Goal: Find specific page/section: Find specific page/section

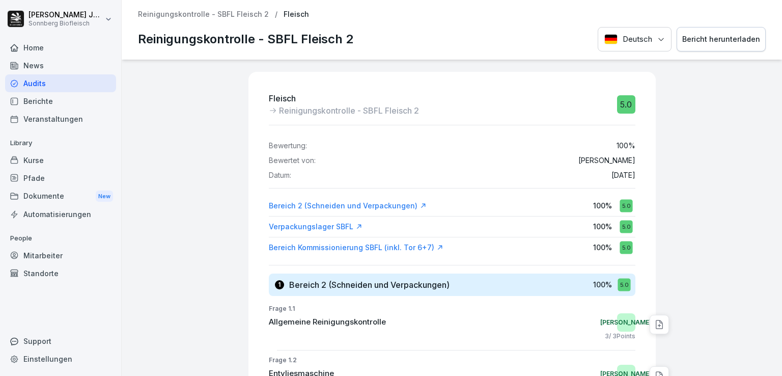
click at [66, 79] on div "Audits" at bounding box center [60, 83] width 111 height 18
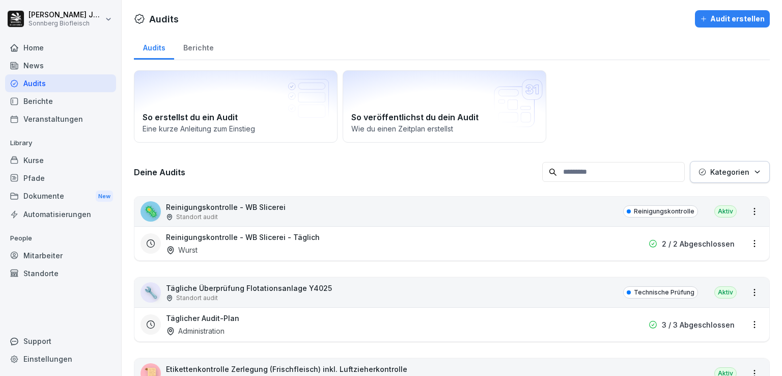
click at [736, 169] on p "Kategorien" at bounding box center [729, 171] width 39 height 11
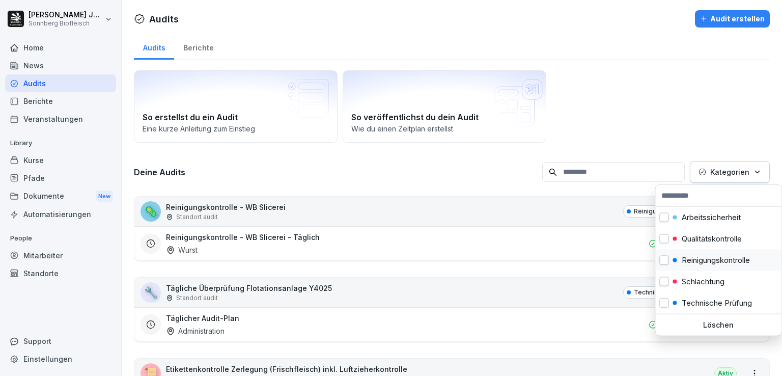
click at [724, 262] on p "Reinigungskontrolle" at bounding box center [715, 259] width 68 height 9
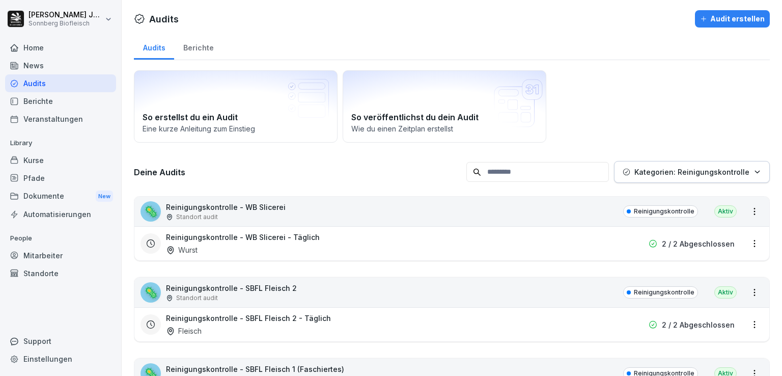
click at [396, 167] on html "[PERSON_NAME] Biofleisch Home News Audits Berichte Veranstaltungen Library Kurs…" at bounding box center [391, 188] width 782 height 376
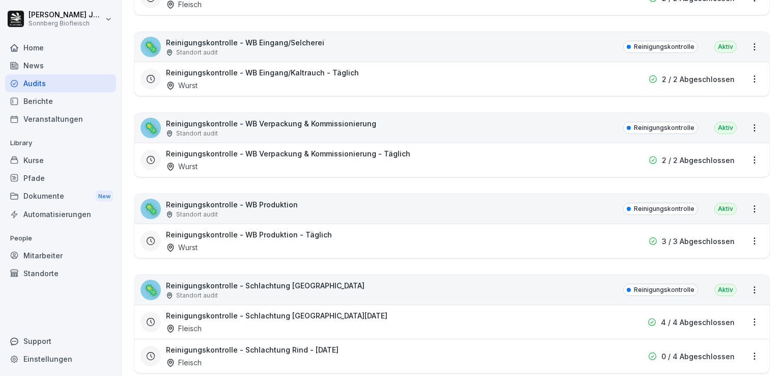
scroll to position [509, 0]
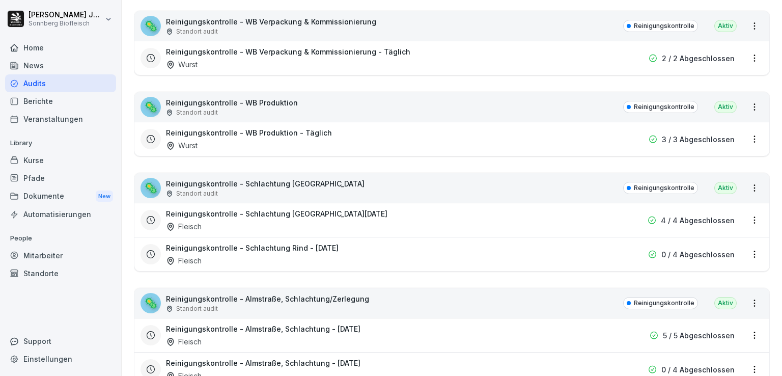
click at [747, 218] on html "[PERSON_NAME] Biofleisch Home News Audits Berichte Veranstaltungen Library Kurs…" at bounding box center [391, 188] width 782 height 376
click at [481, 147] on html "[PERSON_NAME] Biofleisch Home News Audits Berichte Veranstaltungen Library Kurs…" at bounding box center [391, 188] width 782 height 376
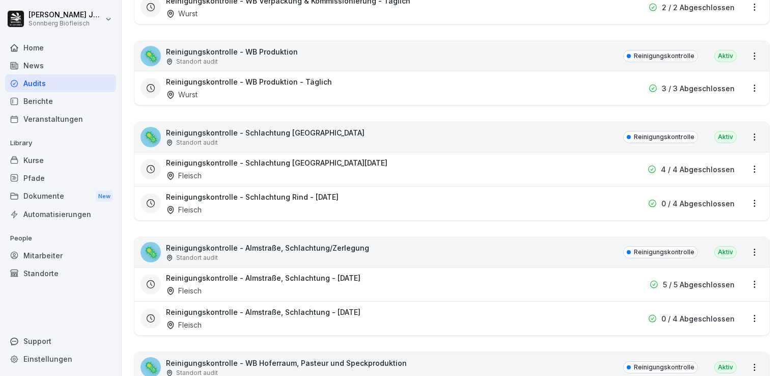
scroll to position [662, 0]
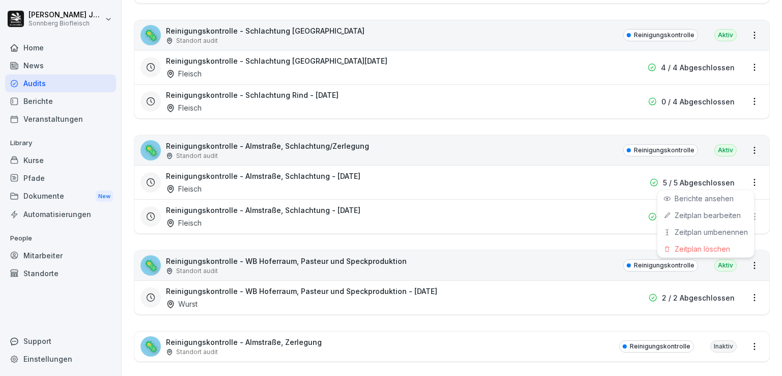
click at [746, 178] on html "[PERSON_NAME] Biofleisch Home News Audits Berichte Veranstaltungen Library Kurs…" at bounding box center [391, 188] width 782 height 376
click at [711, 202] on div "Berichte ansehen" at bounding box center [705, 198] width 97 height 17
click at [746, 180] on html "[PERSON_NAME] Biofleisch Home News Audits Berichte Veranstaltungen Library Kurs…" at bounding box center [391, 188] width 782 height 376
click at [0, 0] on link "Berichte ansehen" at bounding box center [0, 0] width 0 height 0
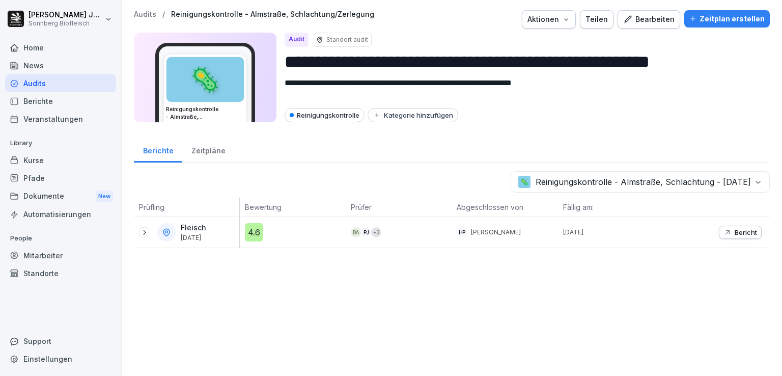
click at [731, 235] on button "Bericht" at bounding box center [740, 231] width 43 height 13
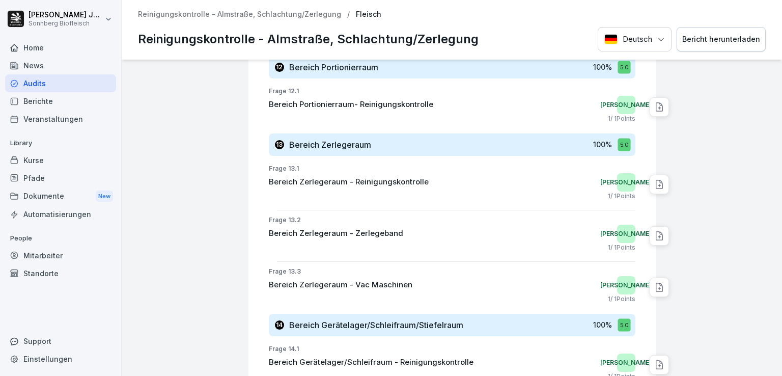
scroll to position [2302, 0]
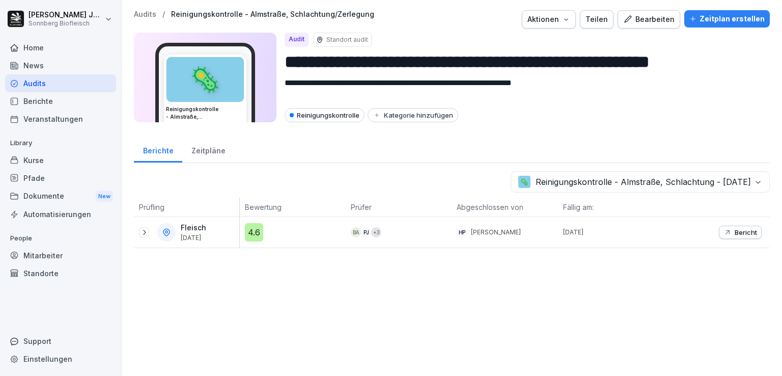
click at [160, 155] on div "Berichte" at bounding box center [158, 149] width 48 height 26
click at [298, 15] on p "Reinigungskontrolle - Almstraße, Schlachtung/Zerlegung" at bounding box center [272, 14] width 203 height 9
click at [140, 12] on p "Audits" at bounding box center [145, 14] width 22 height 9
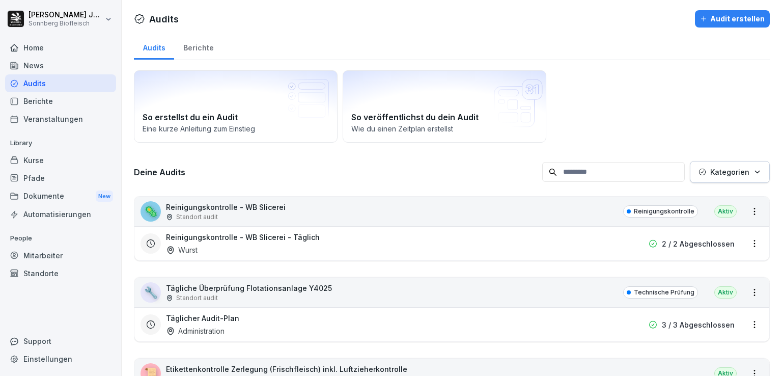
click at [626, 169] on input at bounding box center [613, 172] width 143 height 20
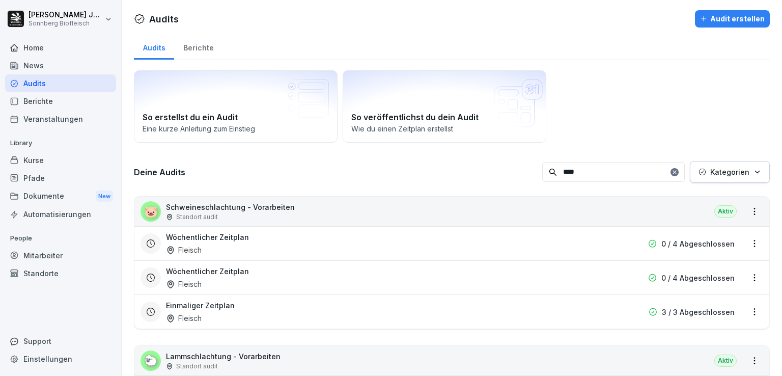
type input "****"
click at [744, 212] on html "[PERSON_NAME] Biofleisch Home News Audits Berichte Veranstaltungen Library Kurs…" at bounding box center [391, 188] width 782 height 376
click at [0, 0] on link "Alle Berichte ansehen" at bounding box center [0, 0] width 0 height 0
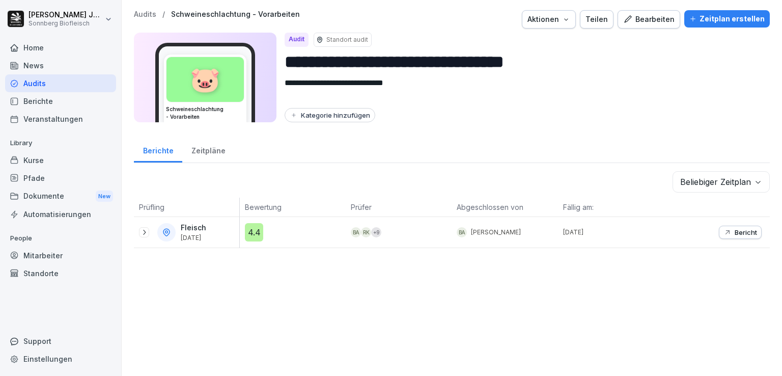
click at [734, 233] on p "Bericht" at bounding box center [745, 232] width 22 height 8
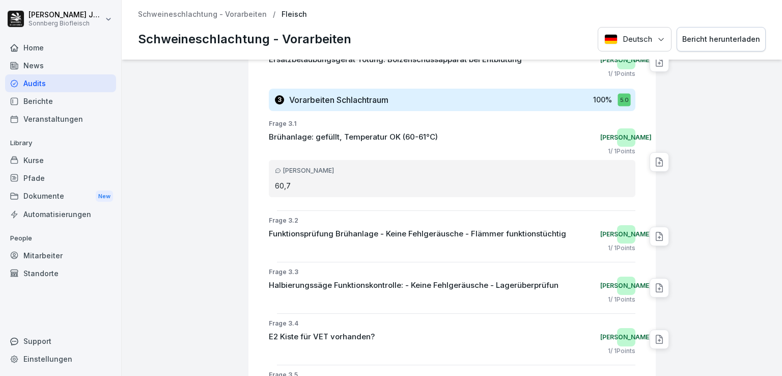
scroll to position [662, 0]
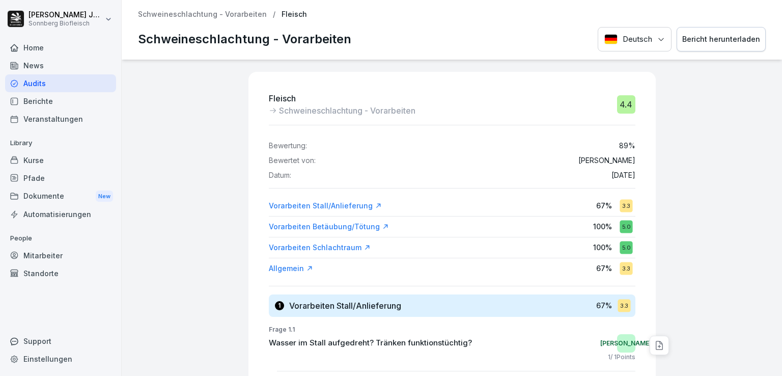
click at [175, 15] on p "Schweineschlachtung - Vorarbeiten" at bounding box center [202, 14] width 129 height 9
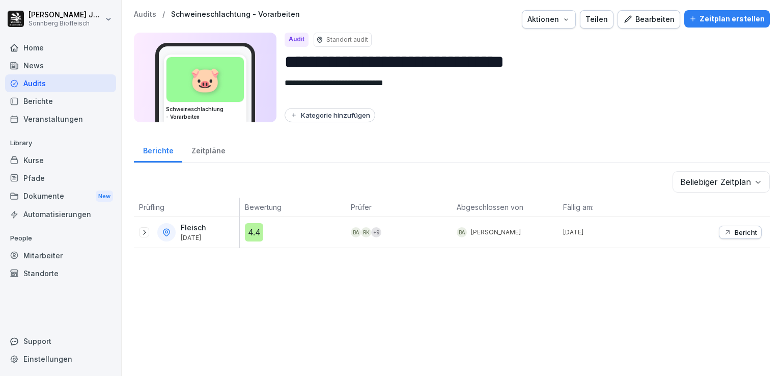
click at [150, 13] on p "Audits" at bounding box center [145, 14] width 22 height 9
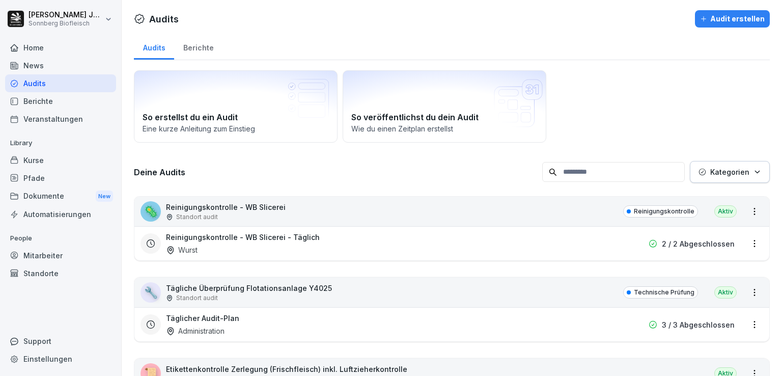
click at [630, 171] on input at bounding box center [613, 172] width 143 height 20
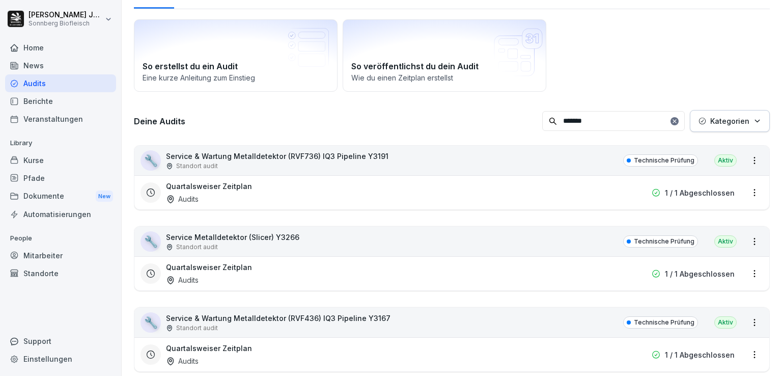
scroll to position [102, 0]
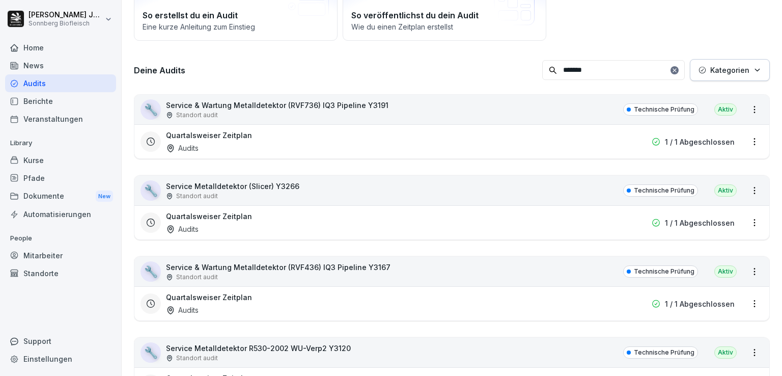
type input "*******"
click at [747, 192] on html "[PERSON_NAME] Biofleisch Home News Audits Berichte Veranstaltungen Library Kurs…" at bounding box center [391, 188] width 782 height 376
click at [734, 213] on div "Alle Berichte ansehen" at bounding box center [705, 208] width 97 height 17
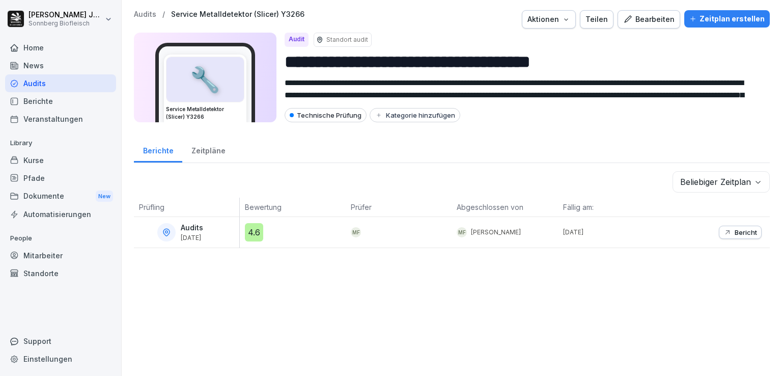
click at [734, 235] on p "Bericht" at bounding box center [745, 232] width 22 height 8
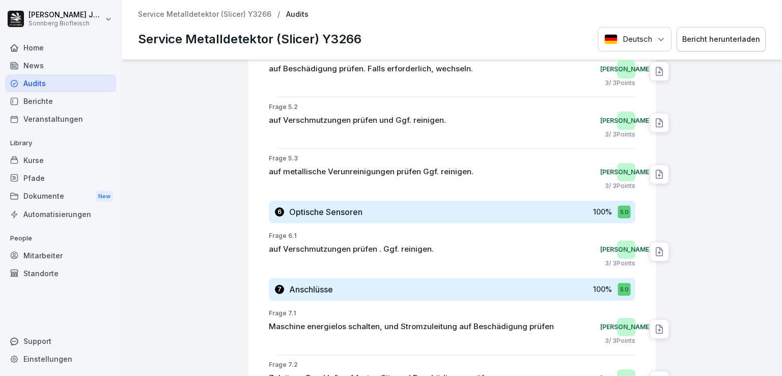
scroll to position [641, 0]
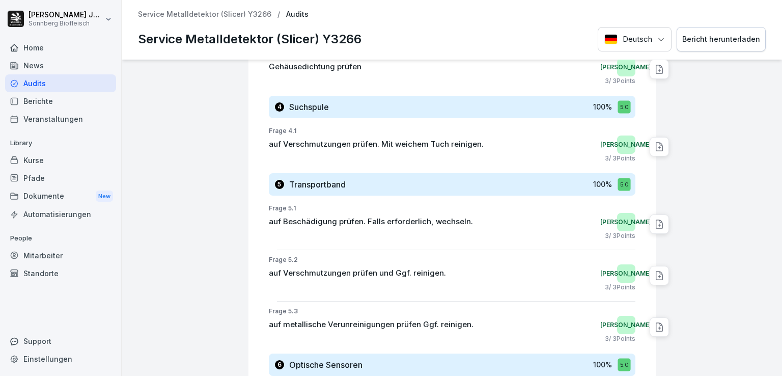
click at [196, 12] on p "Service Metalldetektor (Slicer) Y3266" at bounding box center [204, 14] width 133 height 9
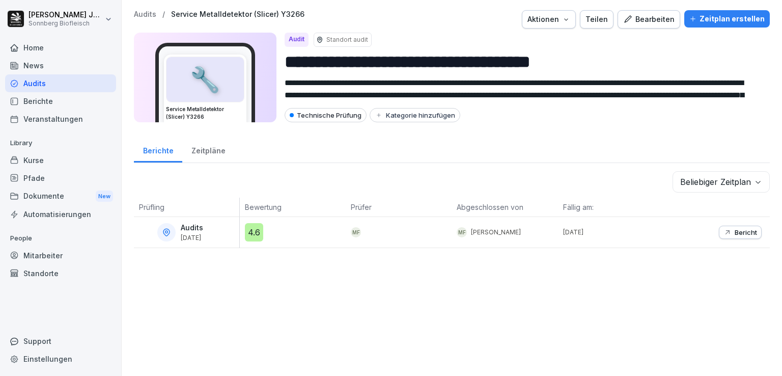
click at [146, 11] on p "Audits" at bounding box center [145, 14] width 22 height 9
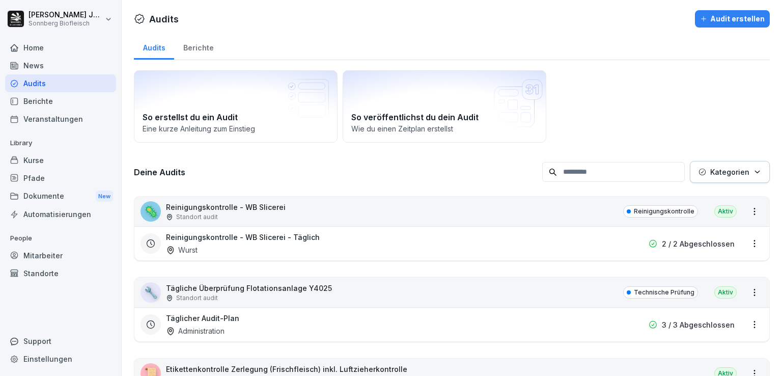
click at [627, 169] on input at bounding box center [613, 172] width 143 height 20
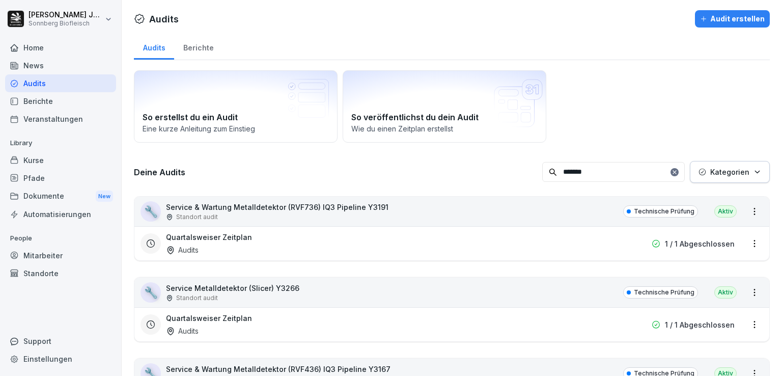
type input "*******"
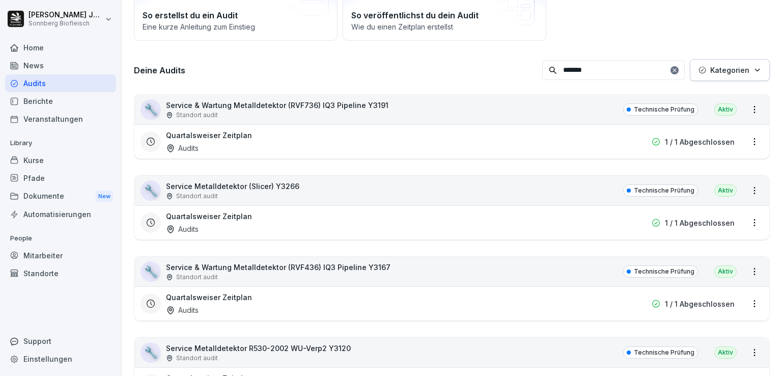
scroll to position [153, 0]
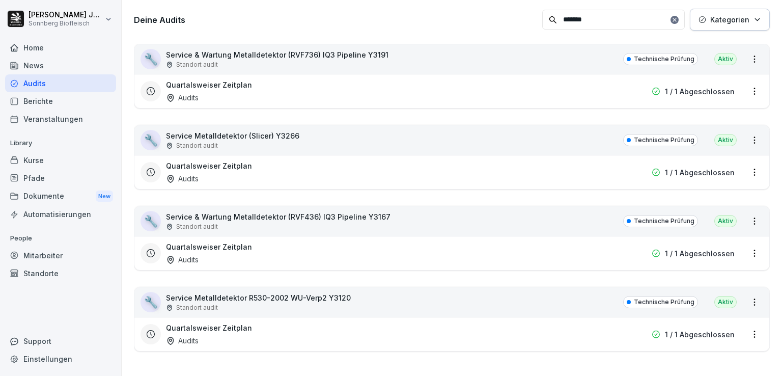
click at [672, 18] on icon at bounding box center [674, 20] width 4 height 4
